Goal: Information Seeking & Learning: Learn about a topic

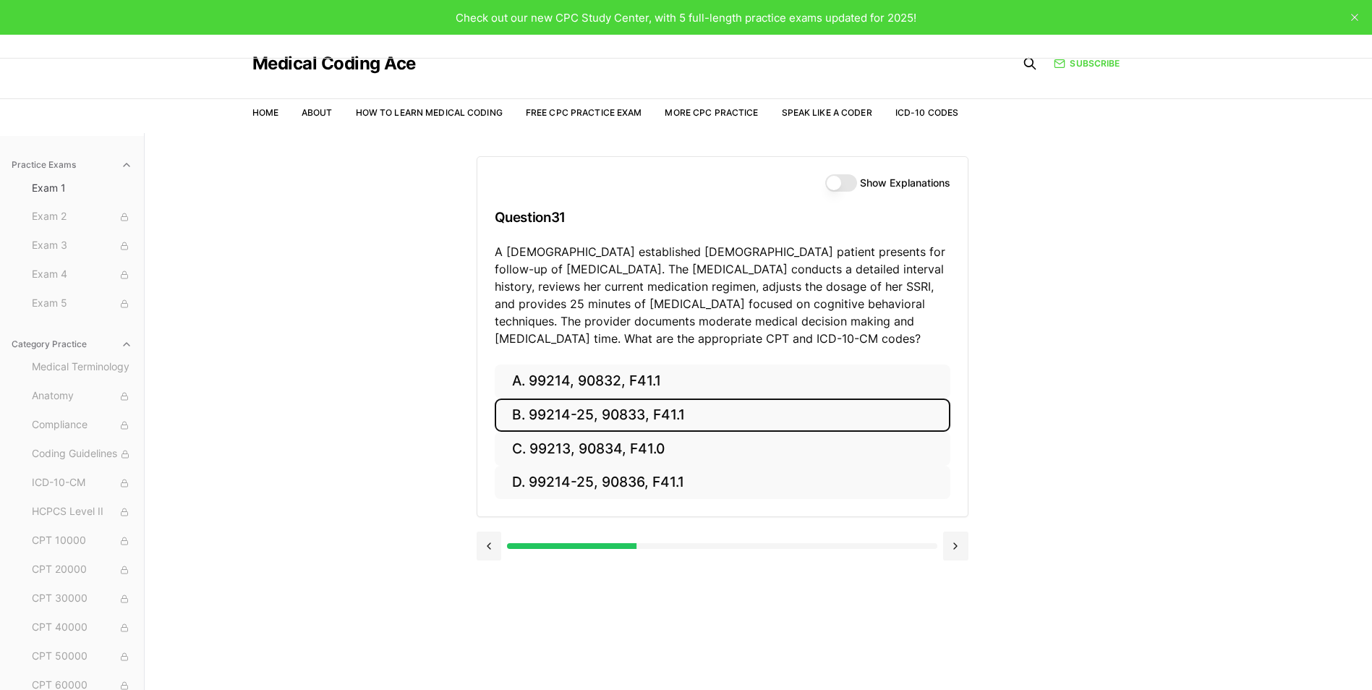
click at [627, 411] on button "B. 99214-25, 90833, F41.1" at bounding box center [723, 415] width 456 height 34
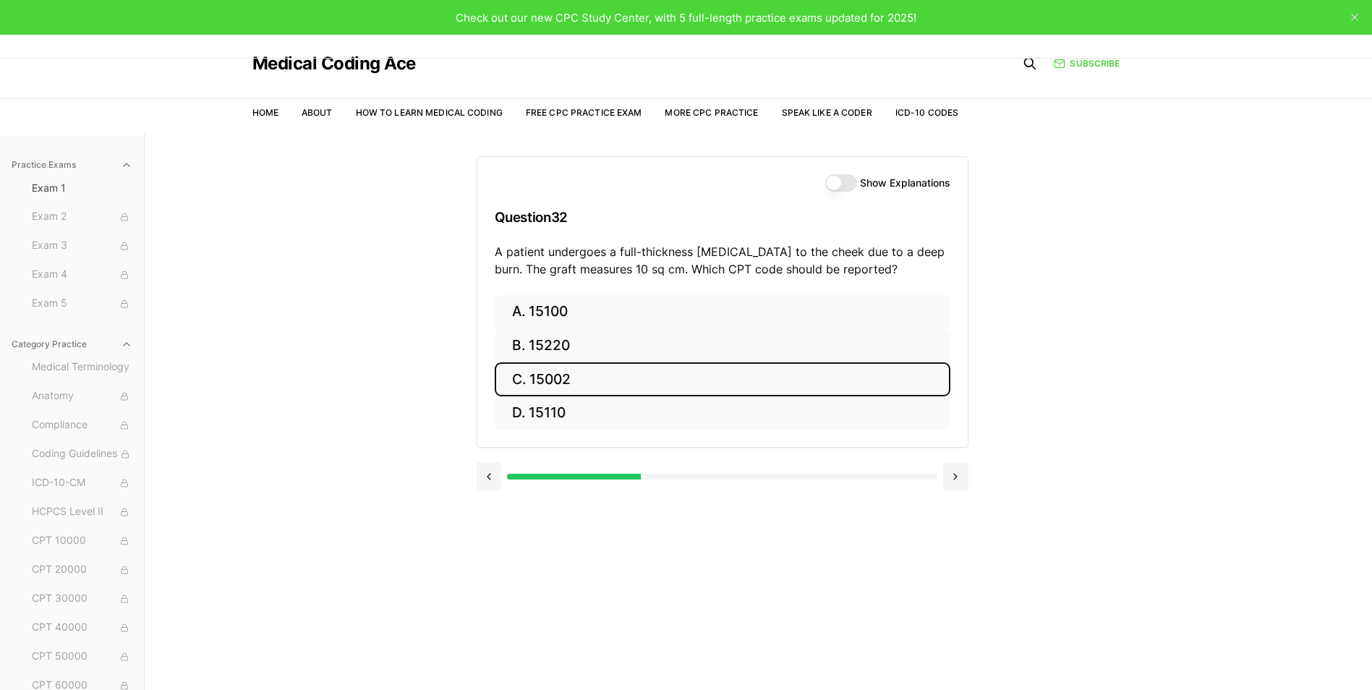
click at [564, 380] on button "C. 15002" at bounding box center [723, 379] width 456 height 34
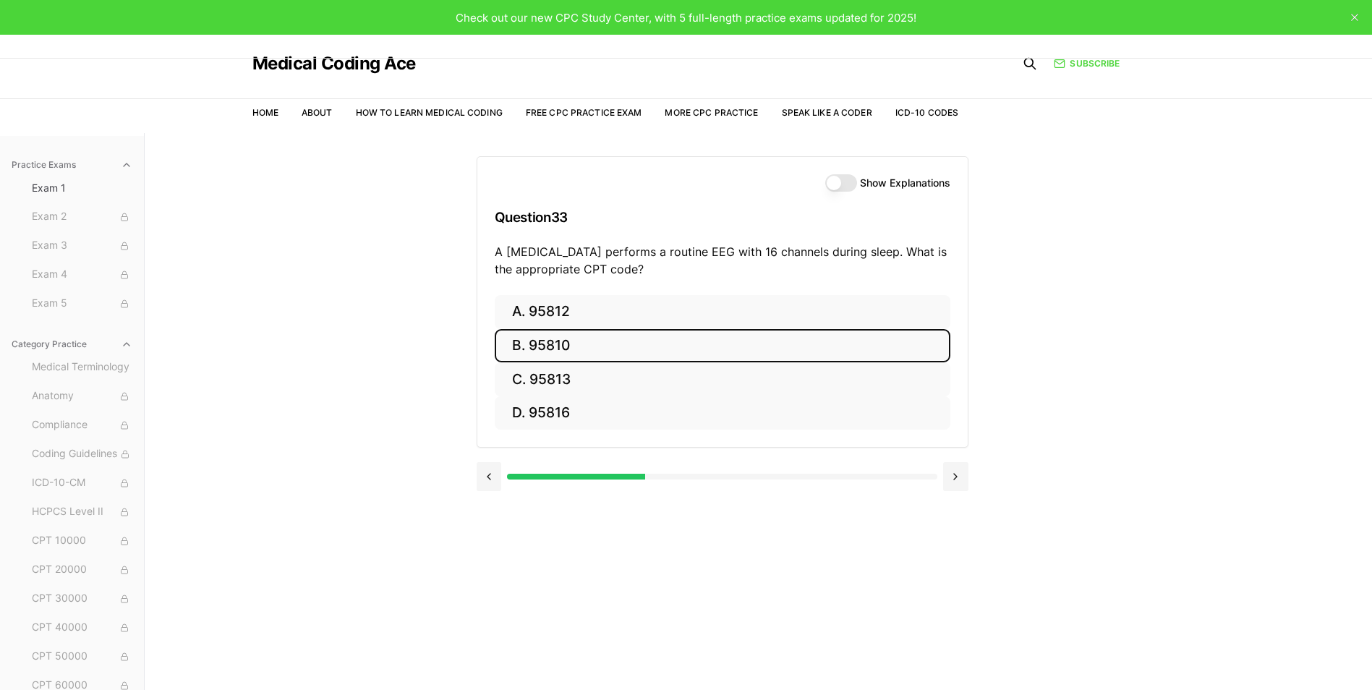
click at [565, 343] on button "B. 95810" at bounding box center [723, 346] width 456 height 34
click at [562, 346] on button "B. 47563" at bounding box center [723, 346] width 456 height 34
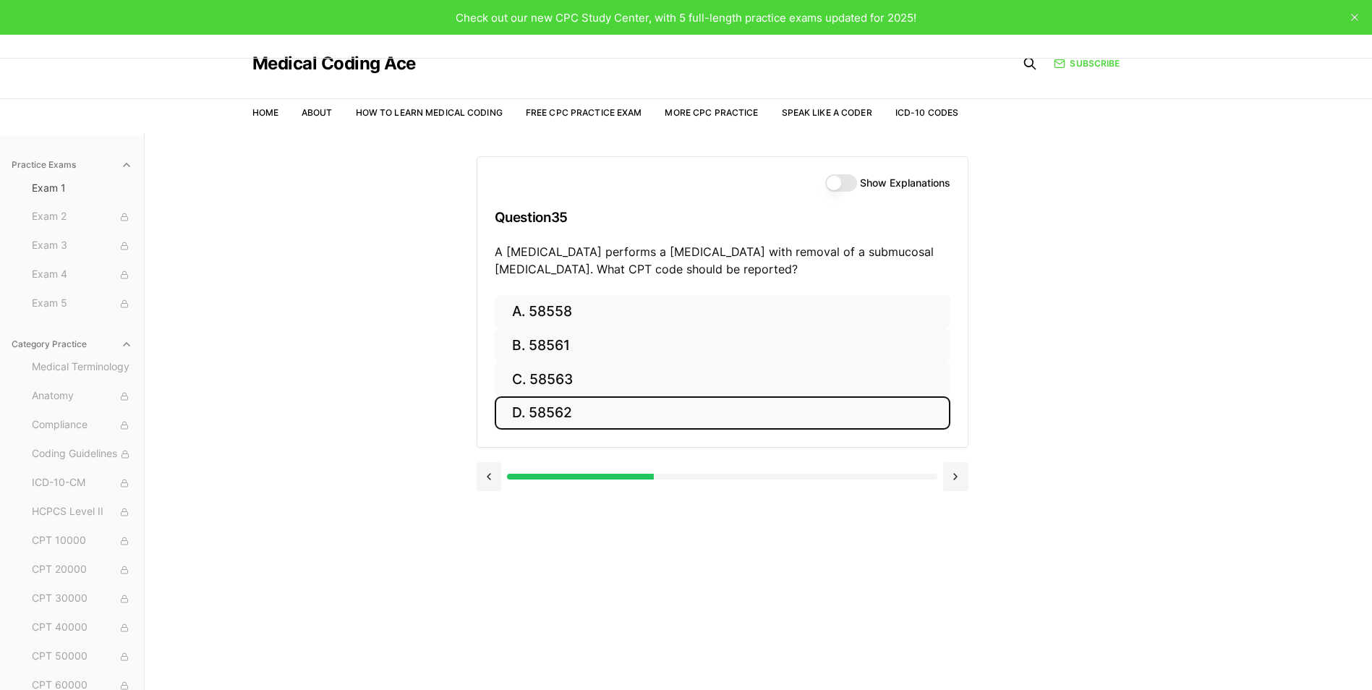
click at [563, 411] on button "D. 58562" at bounding box center [723, 413] width 456 height 34
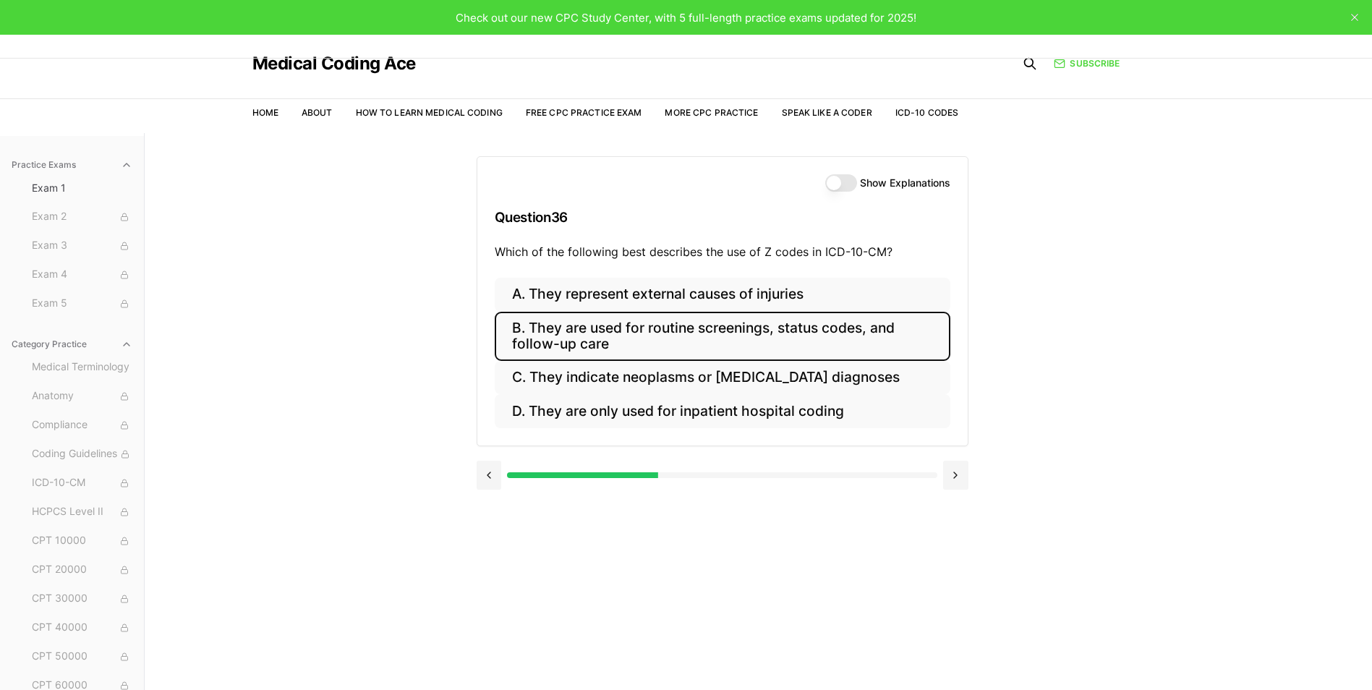
click at [615, 338] on button "B. They are used for routine screenings, status codes, and follow-up care" at bounding box center [723, 336] width 456 height 49
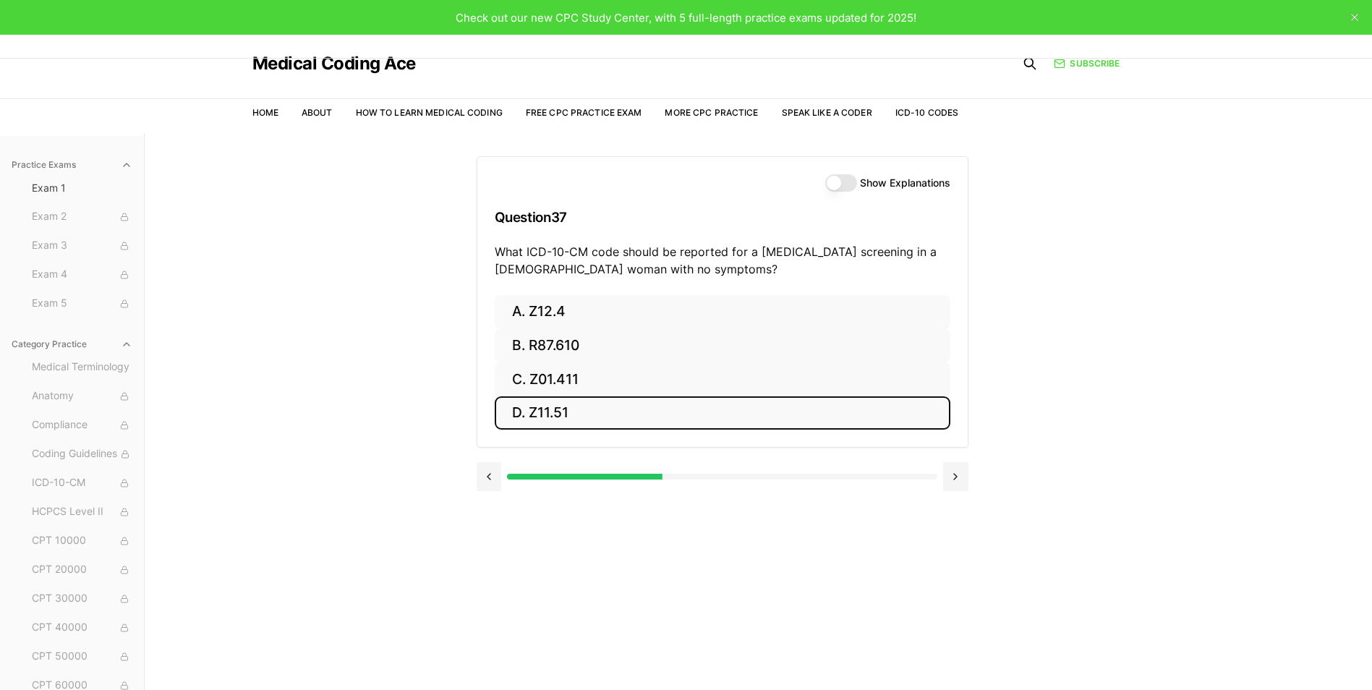
click at [557, 415] on button "D. Z11.51" at bounding box center [723, 413] width 456 height 34
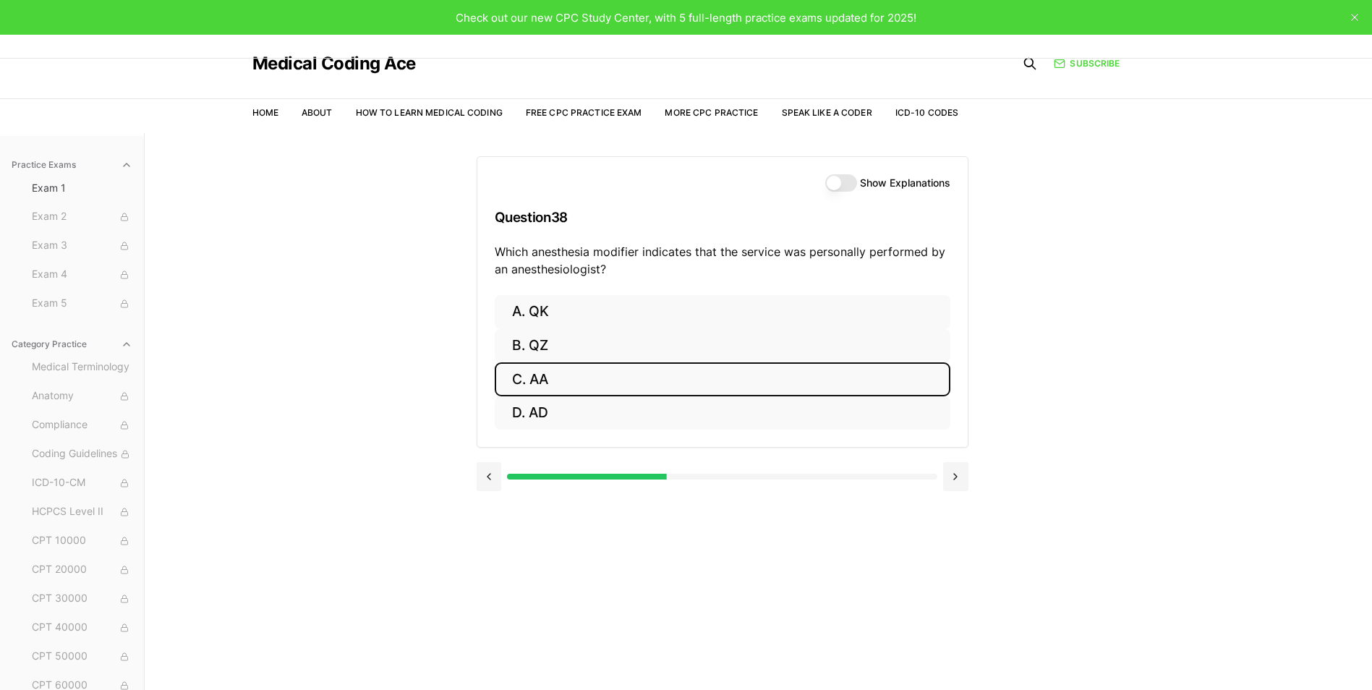
click at [542, 383] on button "C. AA" at bounding box center [723, 379] width 456 height 34
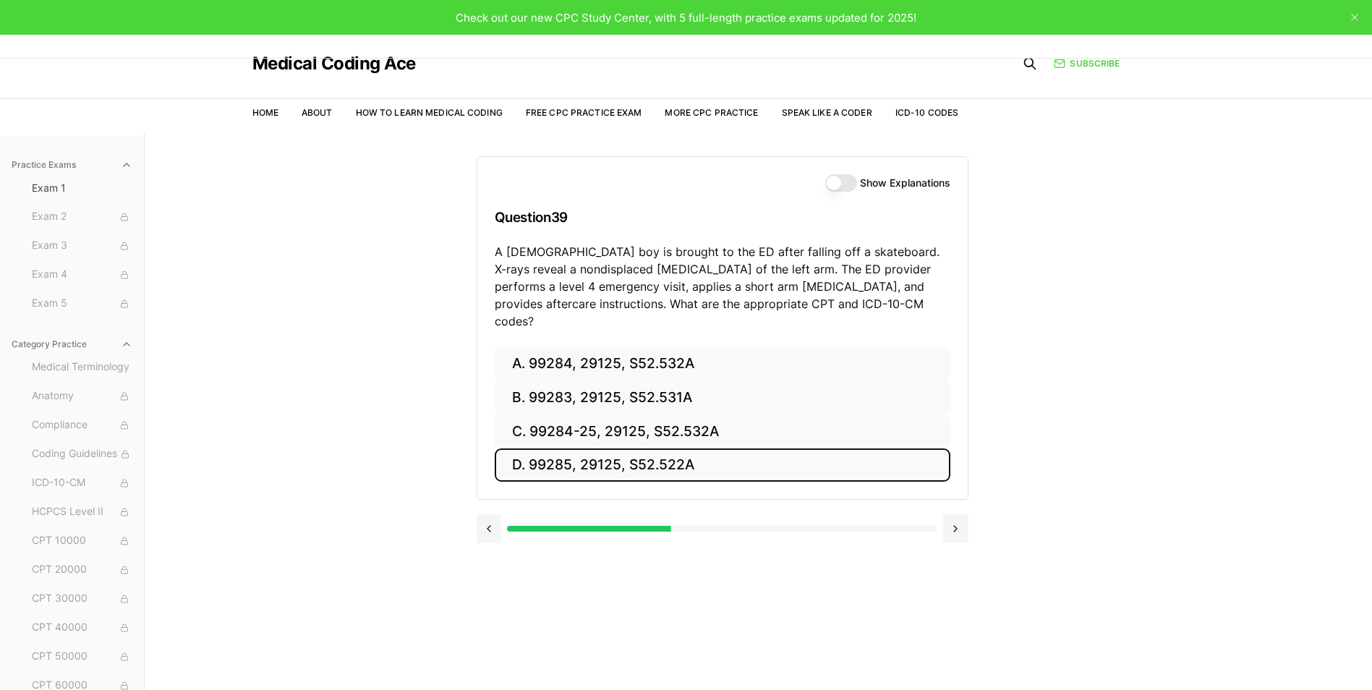
click at [625, 448] on button "D. 99285, 29125, S52.522A" at bounding box center [723, 465] width 456 height 34
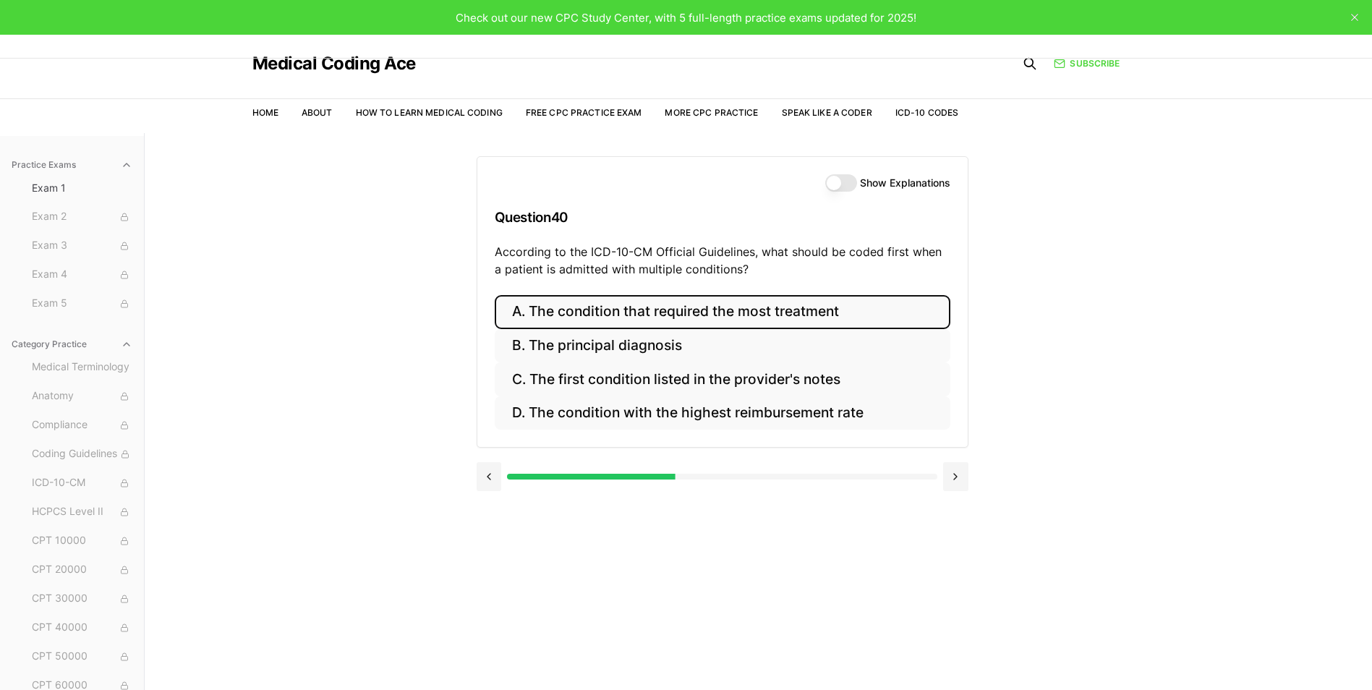
click at [652, 315] on button "A. The condition that required the most treatment" at bounding box center [723, 312] width 456 height 34
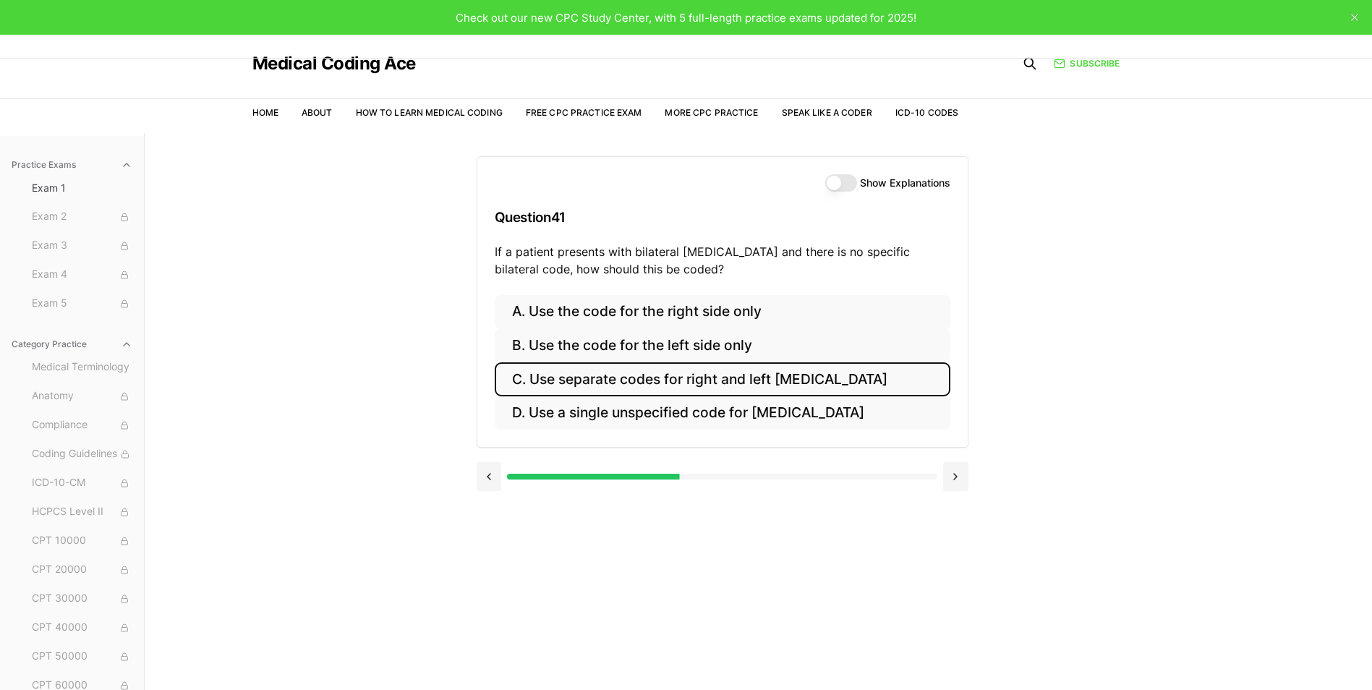
click at [605, 378] on button "C. Use separate codes for right and left [MEDICAL_DATA]" at bounding box center [723, 379] width 456 height 34
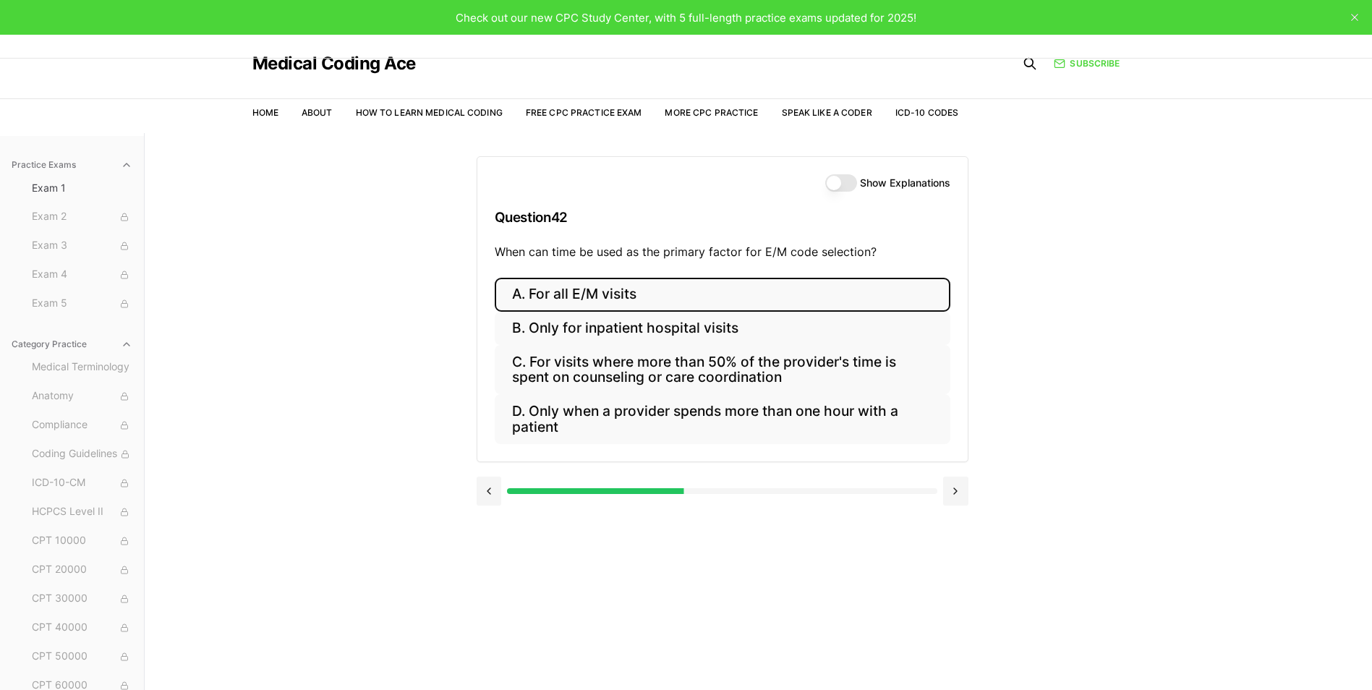
click at [557, 294] on button "A. For all E/M visits" at bounding box center [723, 295] width 456 height 34
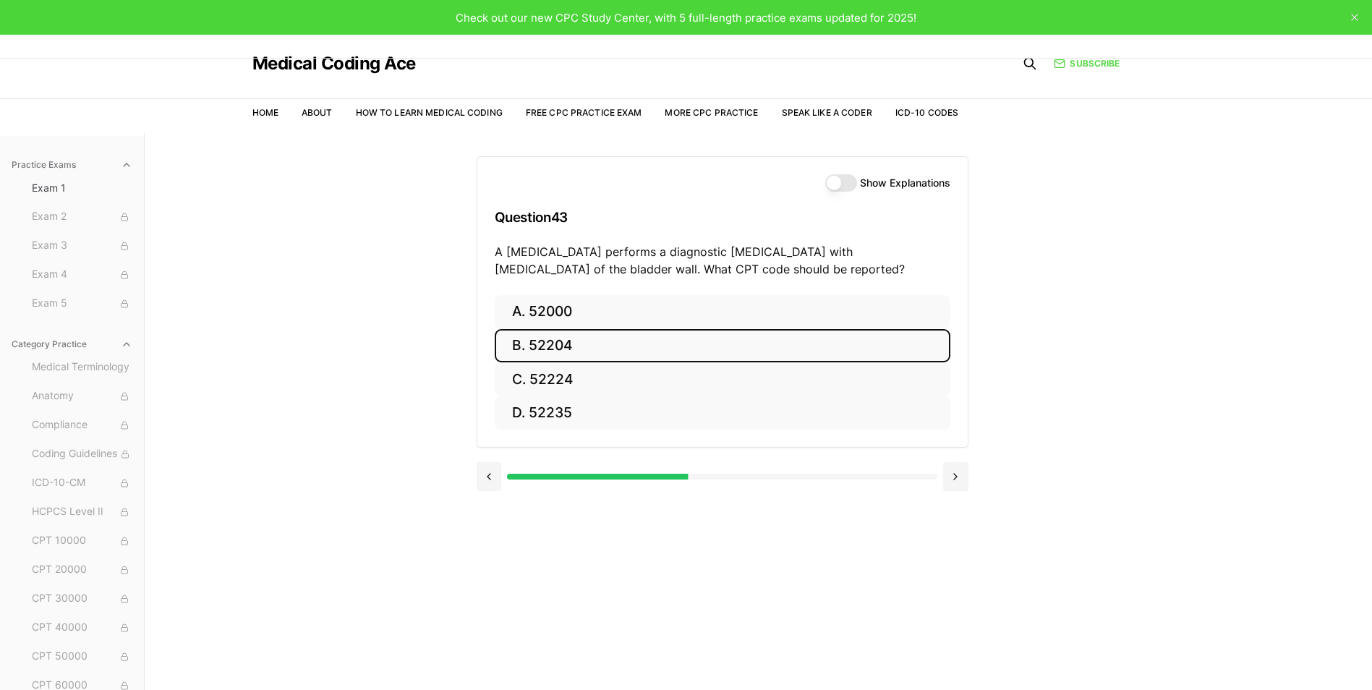
click at [545, 345] on button "B. 52204" at bounding box center [723, 346] width 456 height 34
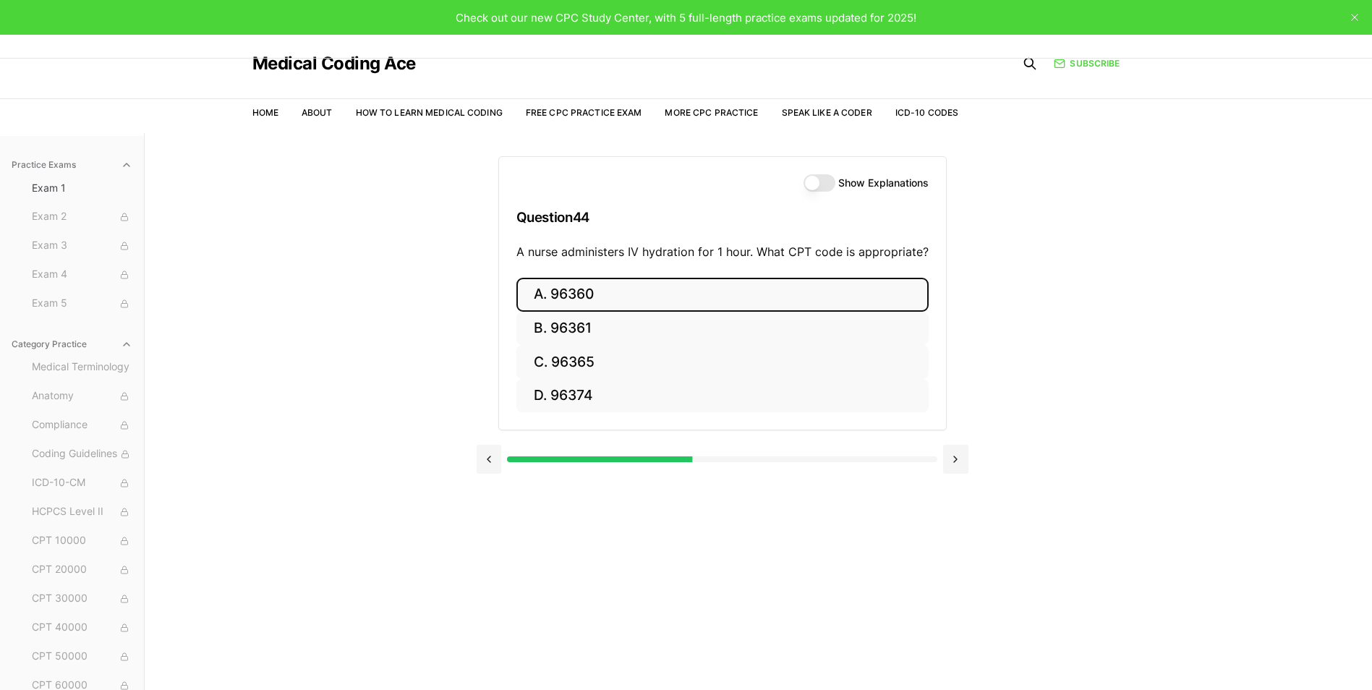
click at [602, 295] on button "A. 96360" at bounding box center [722, 295] width 412 height 34
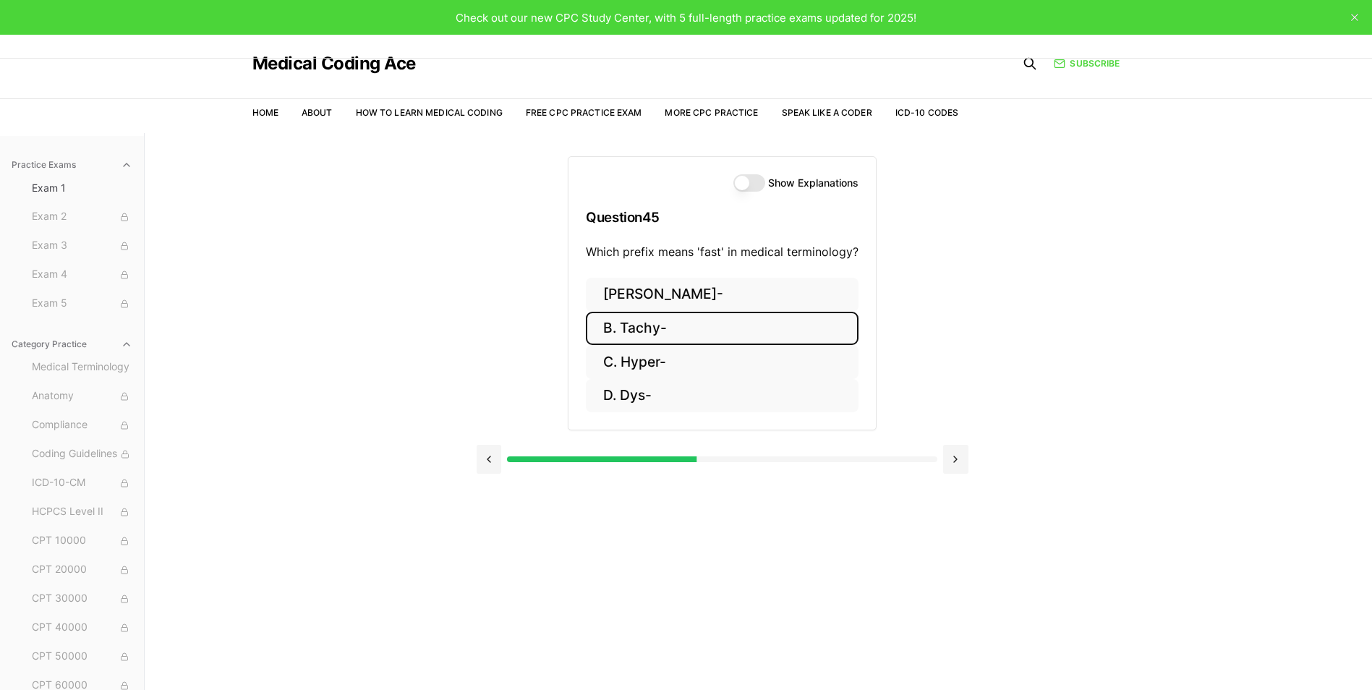
click at [646, 326] on button "B. Tachy-" at bounding box center [722, 329] width 273 height 34
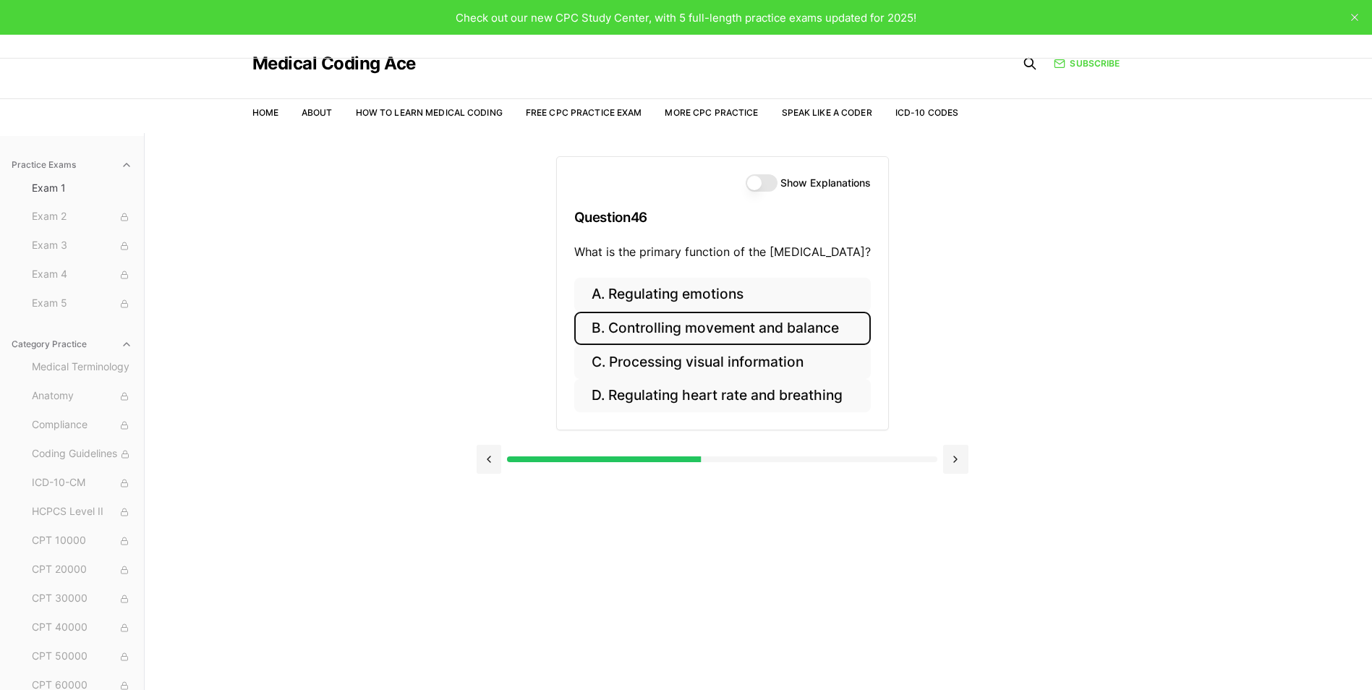
click at [716, 330] on button "B. Controlling movement and balance" at bounding box center [722, 329] width 296 height 34
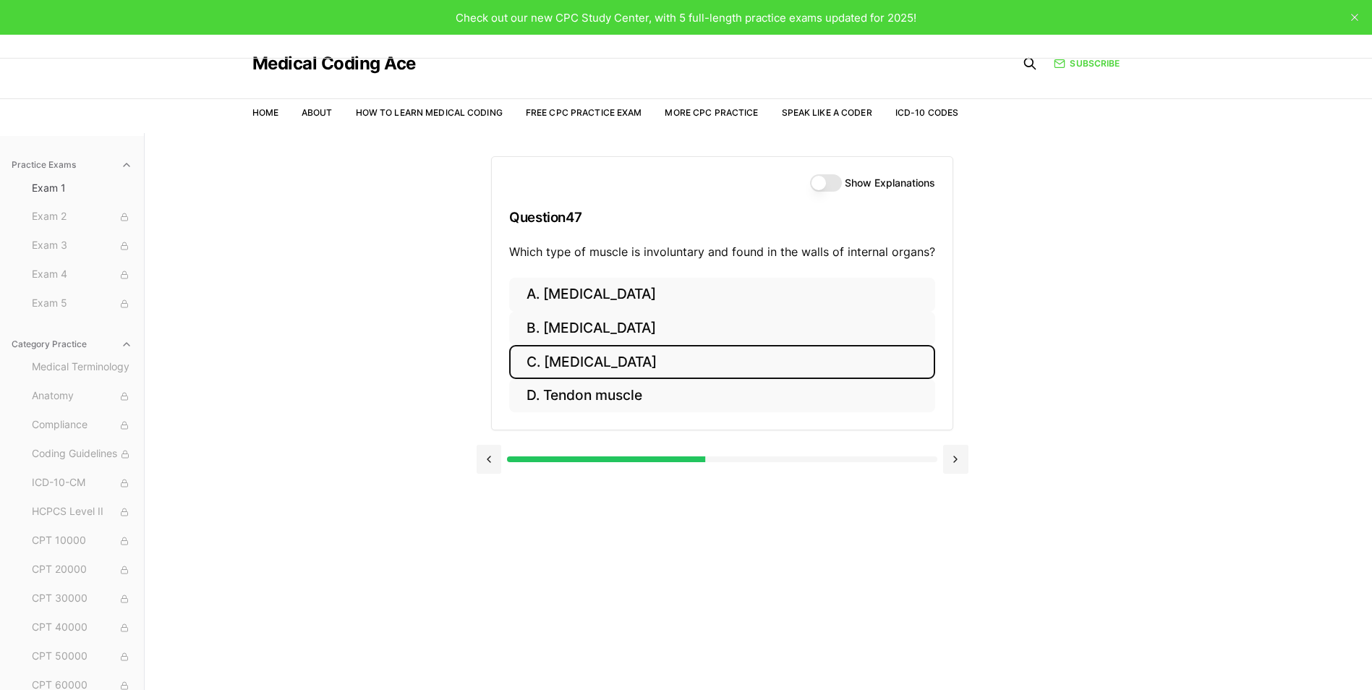
click at [611, 362] on button "C. [MEDICAL_DATA]" at bounding box center [722, 362] width 426 height 34
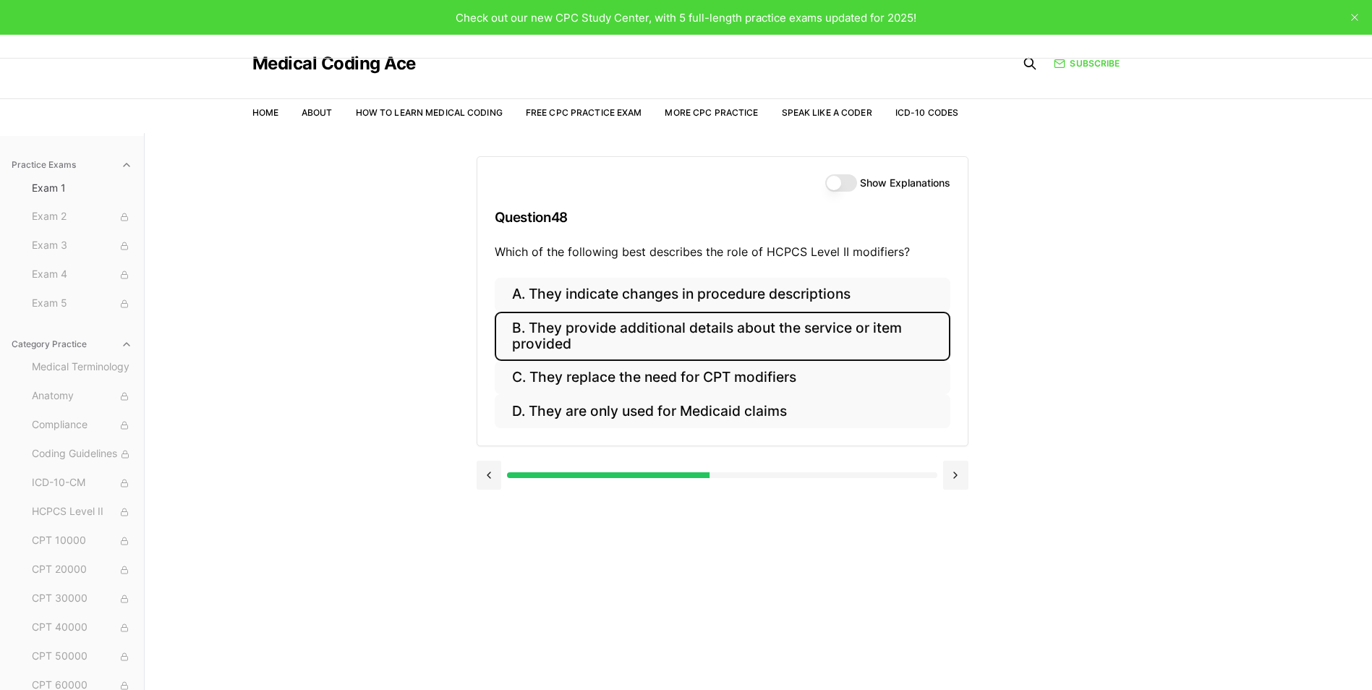
click at [811, 333] on button "B. They provide additional details about the service or item provided" at bounding box center [723, 336] width 456 height 49
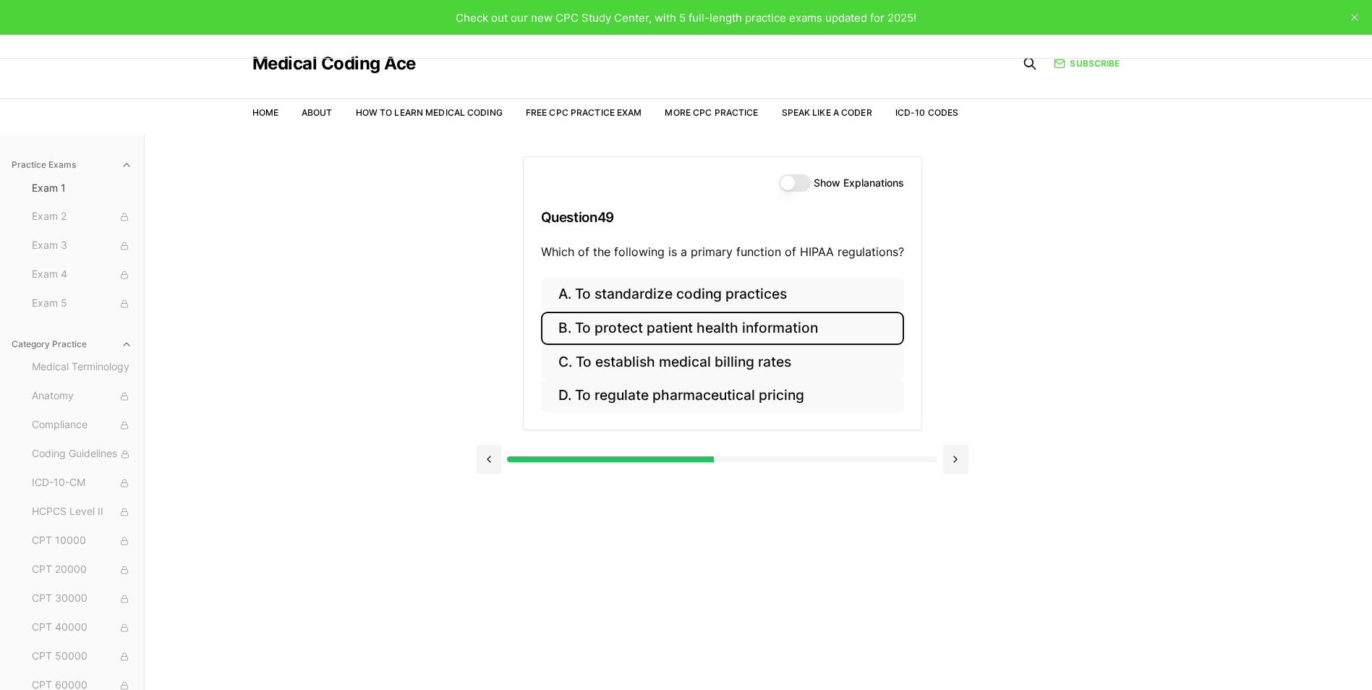
click at [701, 330] on button "B. To protect patient health information" at bounding box center [722, 329] width 363 height 34
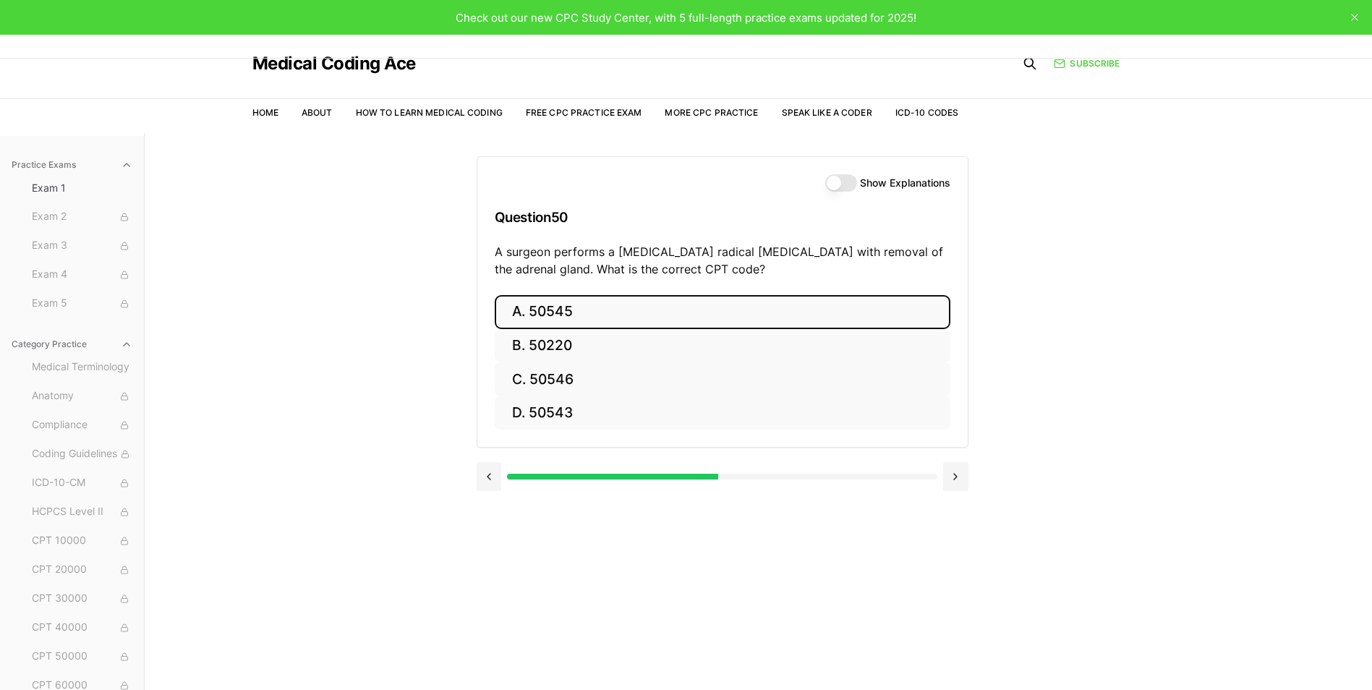
click at [560, 310] on button "A. 50545" at bounding box center [723, 312] width 456 height 34
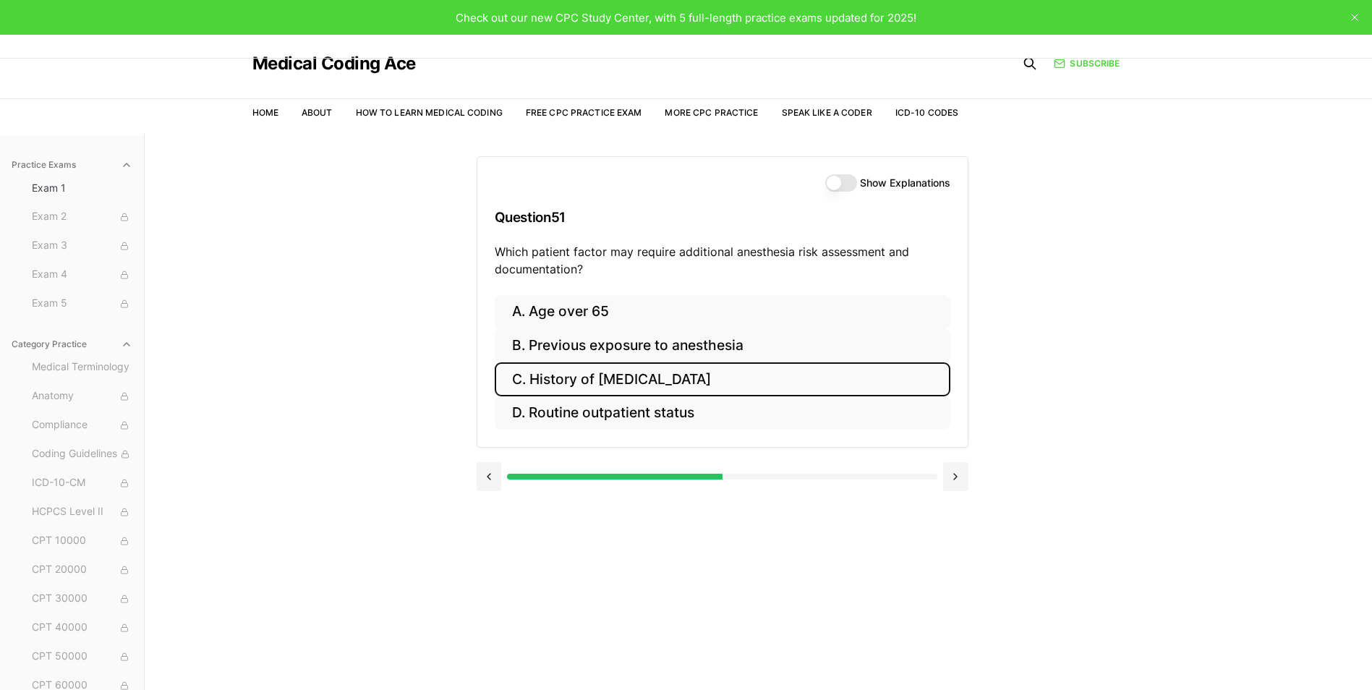
click at [666, 383] on button "C. History of [MEDICAL_DATA]" at bounding box center [723, 379] width 456 height 34
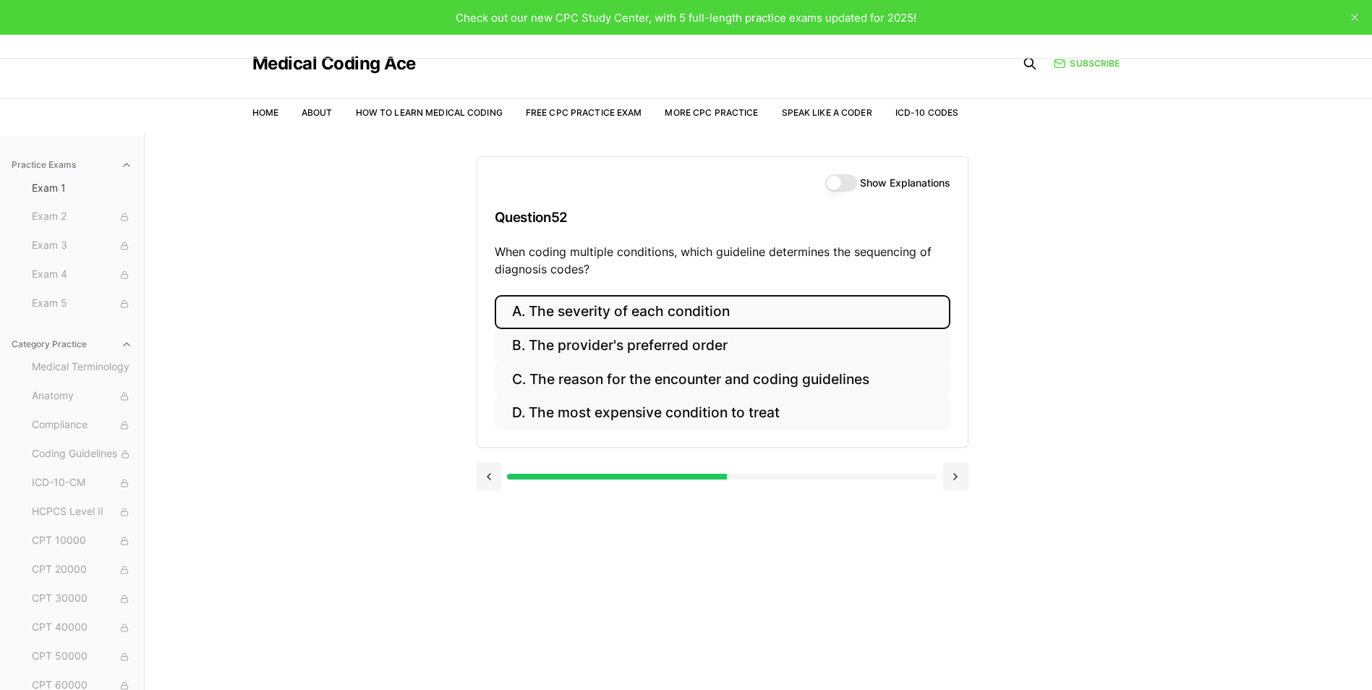
click at [596, 315] on button "A. The severity of each condition" at bounding box center [723, 312] width 456 height 34
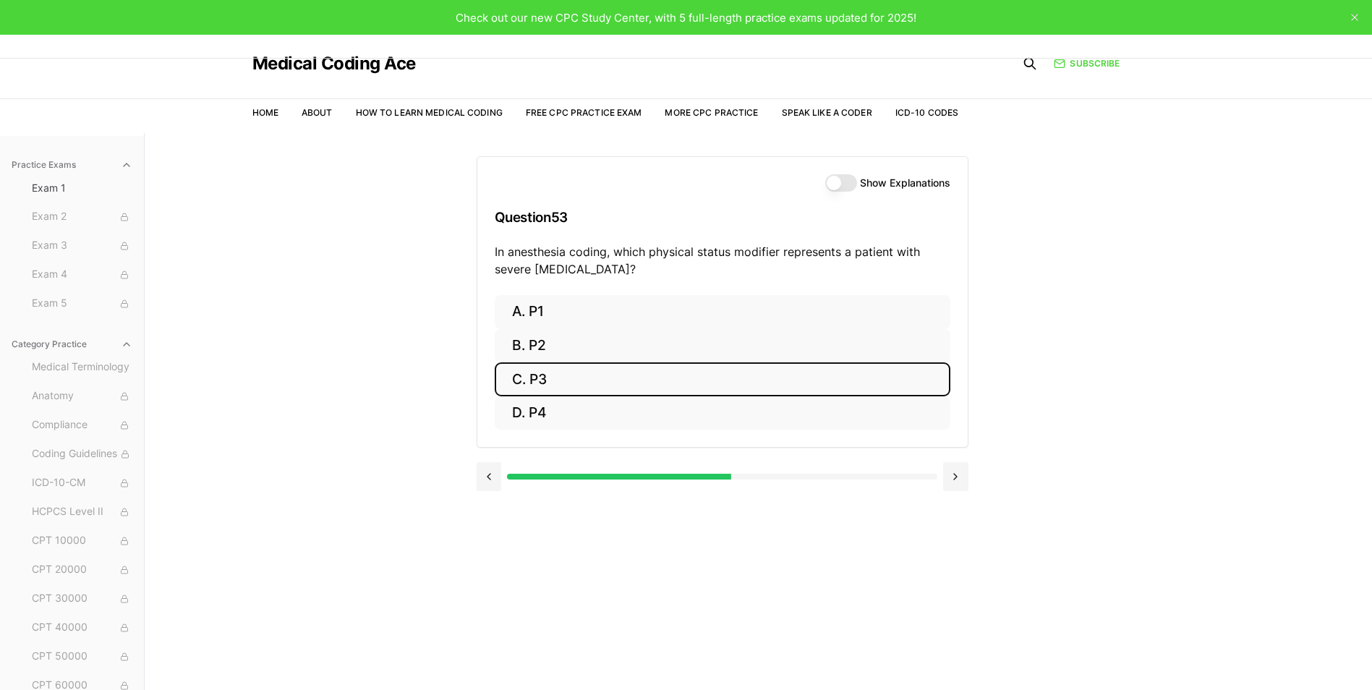
click at [536, 380] on button "C. P3" at bounding box center [723, 379] width 456 height 34
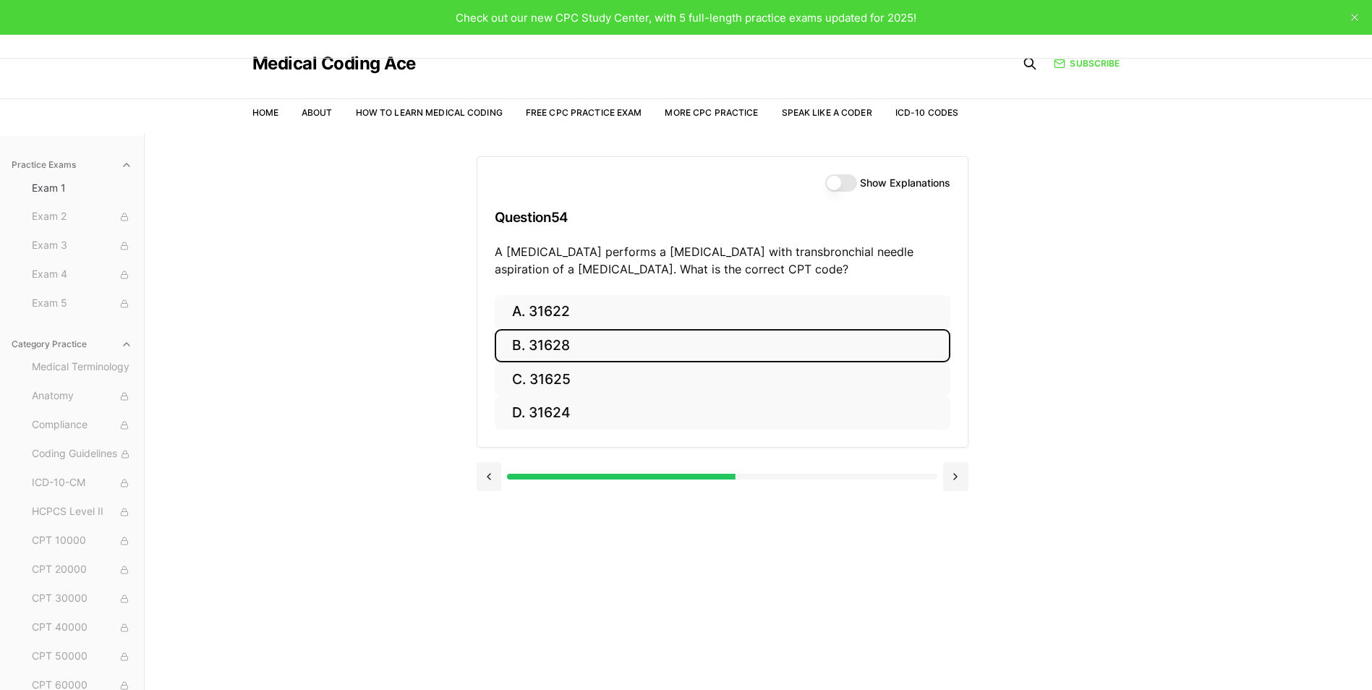
click at [556, 346] on button "B. 31628" at bounding box center [723, 346] width 456 height 34
click at [563, 343] on button "B. 74177" at bounding box center [723, 346] width 456 height 34
click at [552, 347] on button "B. 71046" at bounding box center [723, 346] width 456 height 34
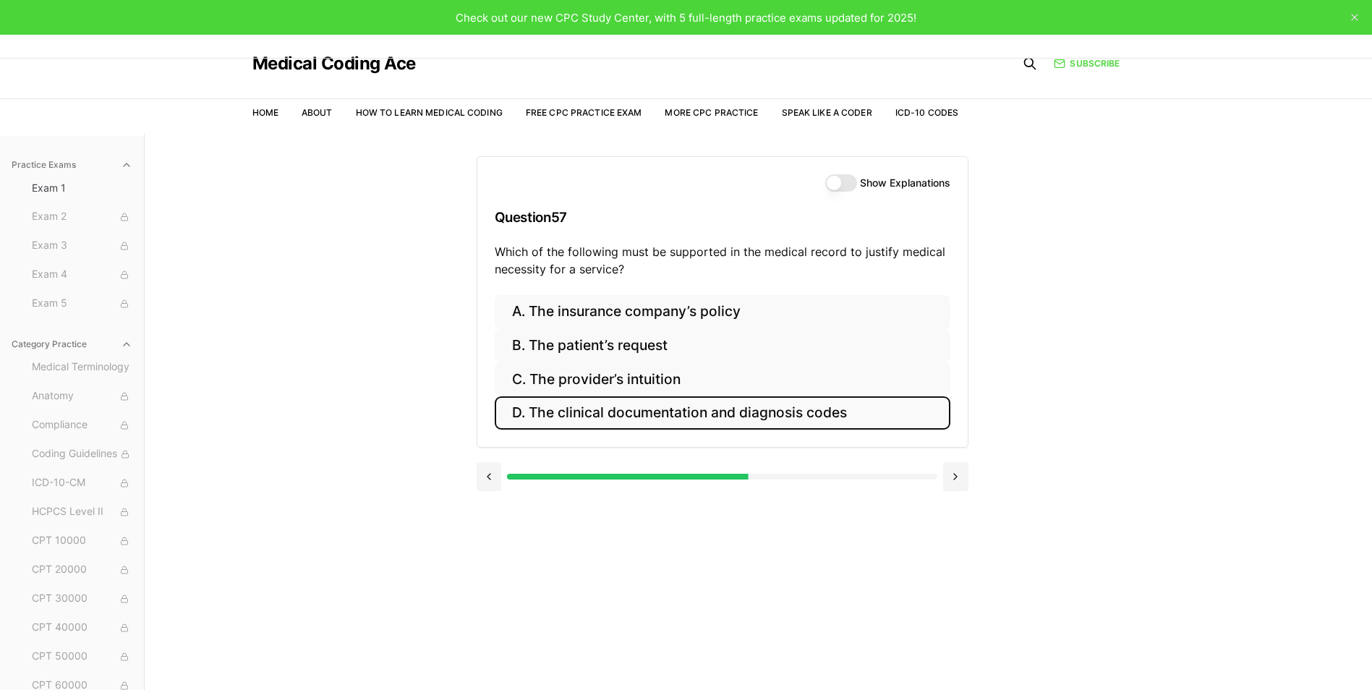
click at [654, 414] on button "D. The clinical documentation and diagnosis codes" at bounding box center [723, 413] width 456 height 34
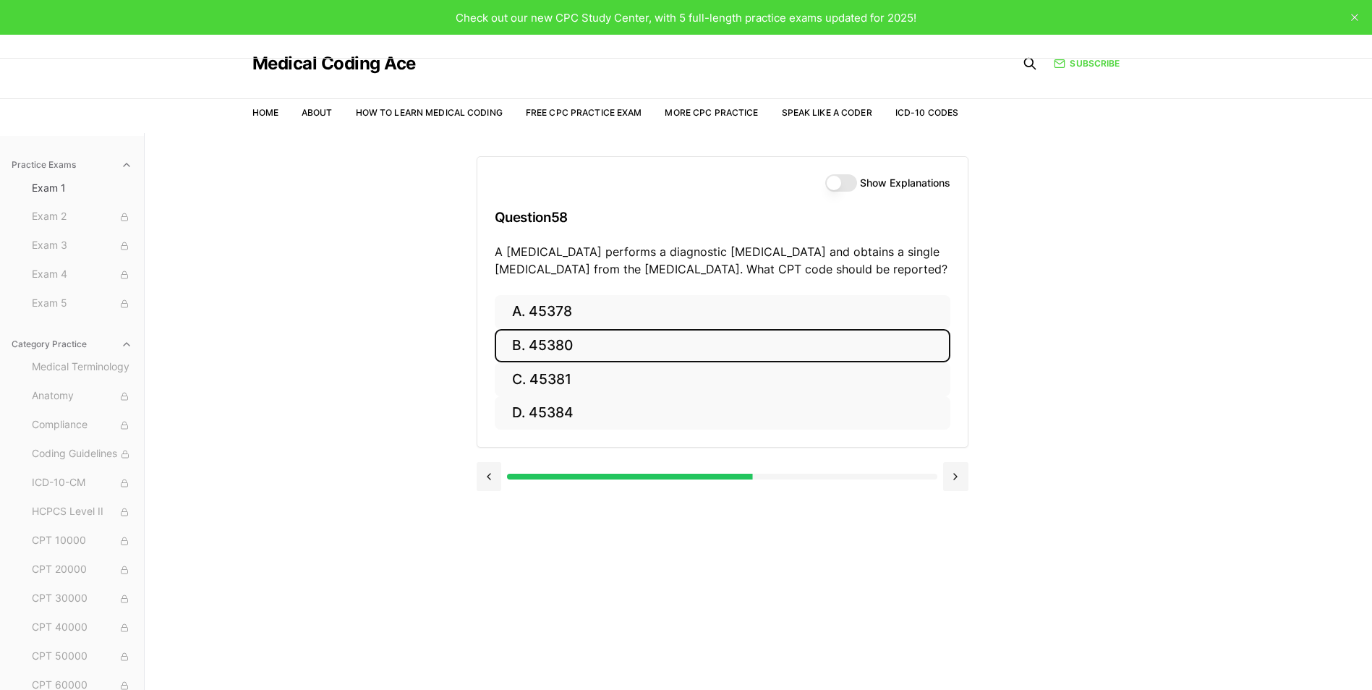
click at [563, 354] on button "B. 45380" at bounding box center [723, 346] width 456 height 34
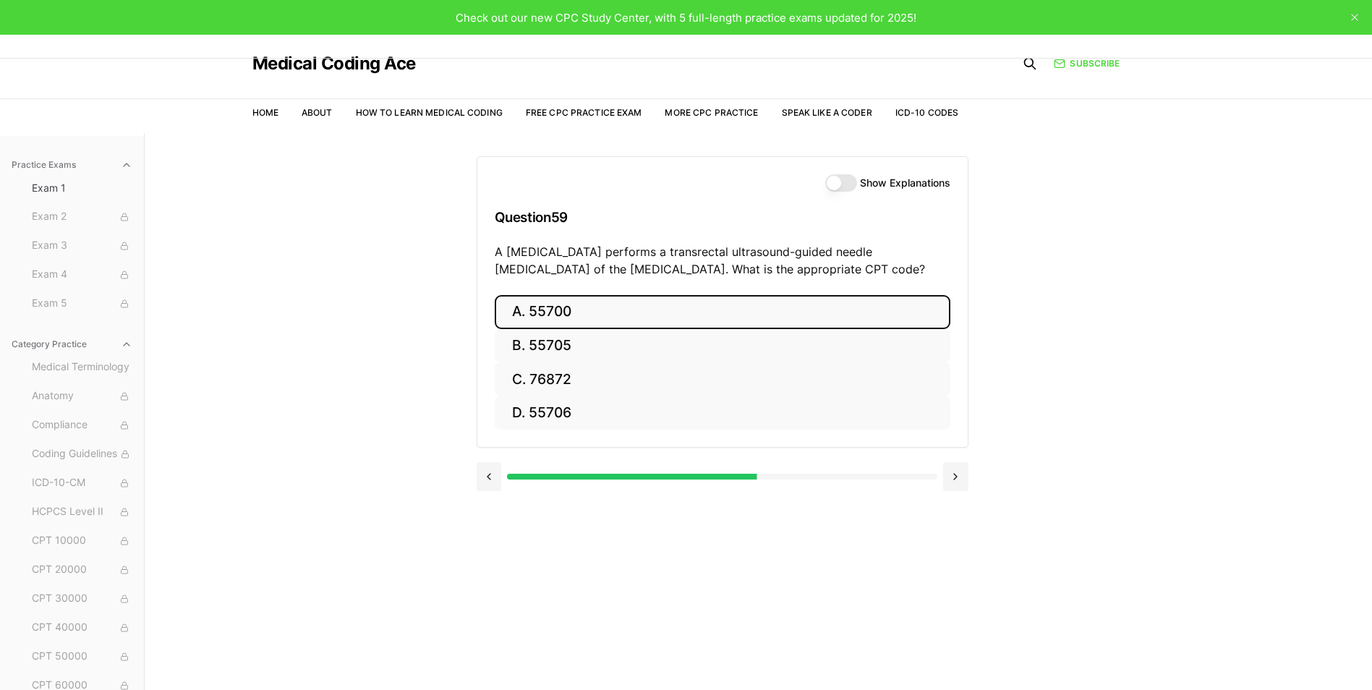
click at [547, 312] on button "A. 55700" at bounding box center [723, 312] width 456 height 34
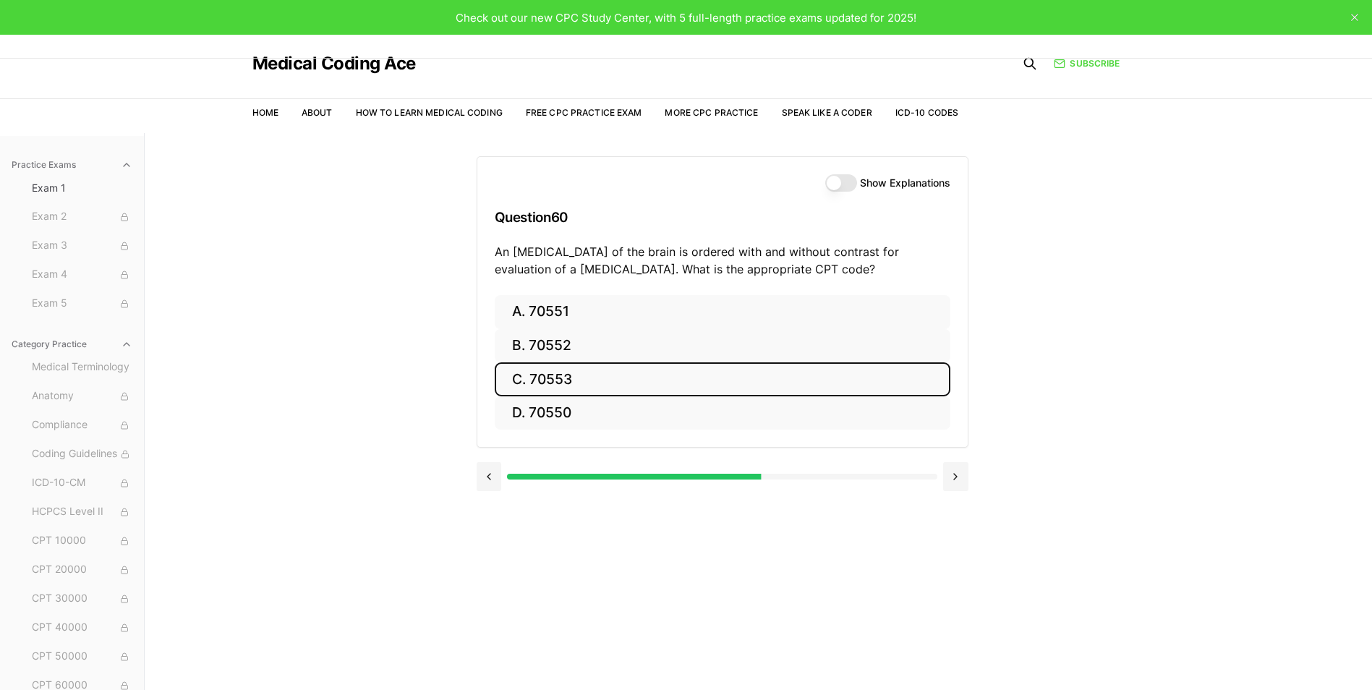
click at [578, 381] on button "C. 70553" at bounding box center [723, 379] width 456 height 34
